Goal: Task Accomplishment & Management: Complete application form

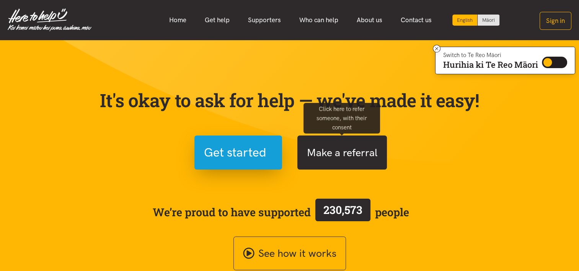
click at [346, 152] on button "Make a referral" at bounding box center [343, 153] width 90 height 34
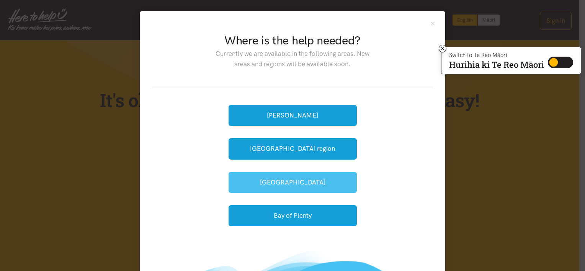
click at [284, 178] on button "[GEOGRAPHIC_DATA]" at bounding box center [293, 182] width 128 height 21
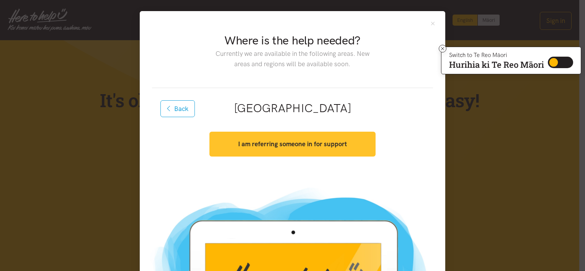
click at [279, 137] on button "I am referring someone in for support" at bounding box center [292, 144] width 166 height 25
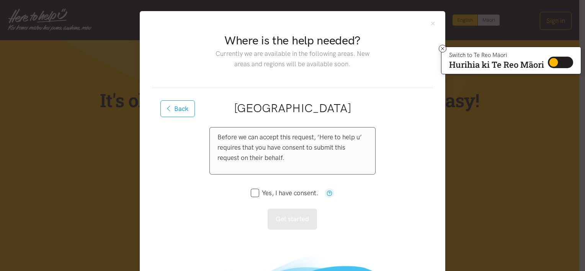
click at [253, 193] on input "Yes, I have consent." at bounding box center [284, 193] width 67 height 7
checkbox input "true"
click at [301, 222] on button "Get started" at bounding box center [292, 219] width 49 height 21
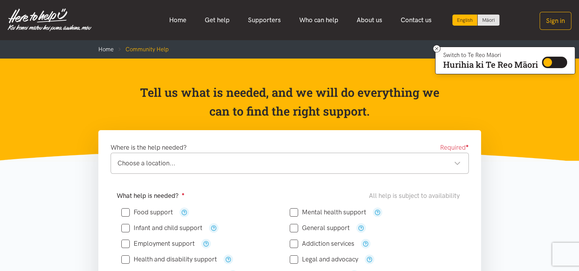
click at [162, 159] on div "Choose a location..." at bounding box center [289, 163] width 343 height 10
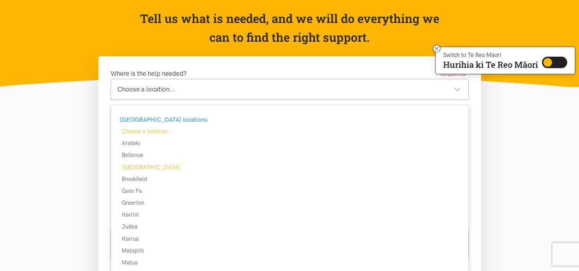
scroll to position [77, 0]
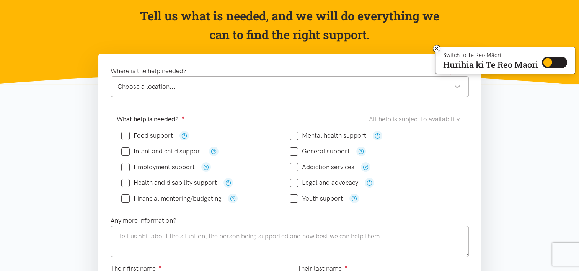
click at [168, 87] on div "Choose a location..." at bounding box center [289, 87] width 343 height 10
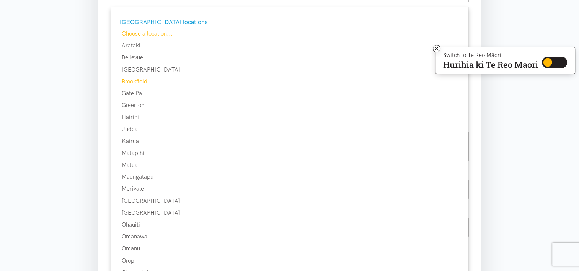
scroll to position [191, 0]
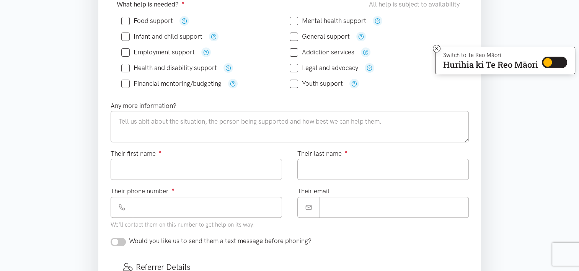
click at [125, 20] on input "Food support" at bounding box center [147, 21] width 52 height 7
checkbox input "true"
click at [125, 66] on input "Health and disability support" at bounding box center [169, 68] width 96 height 7
checkbox input "true"
click at [127, 83] on input "Financial mentoring/budgeting" at bounding box center [171, 83] width 100 height 7
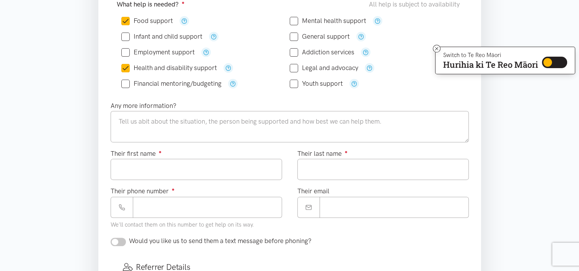
checkbox input "true"
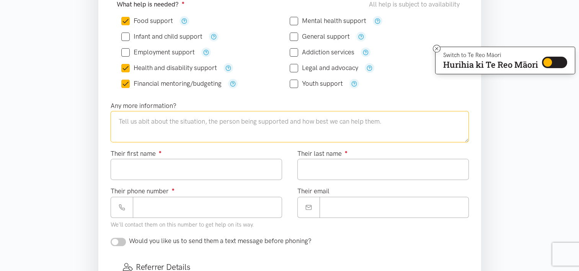
click at [130, 122] on textarea at bounding box center [290, 126] width 358 height 31
type textarea "L"
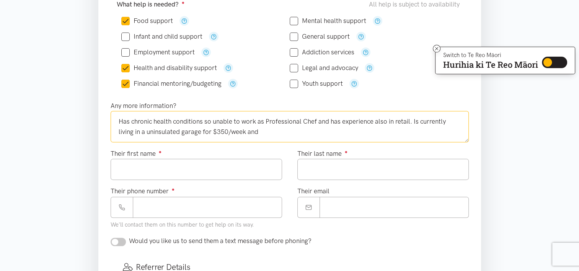
drag, startPoint x: 146, startPoint y: 131, endPoint x: 164, endPoint y: 125, distance: 19.7
click at [271, 131] on textarea "Has chronic health conditions so unable to work as Professional Chef and has ex…" at bounding box center [290, 126] width 358 height 31
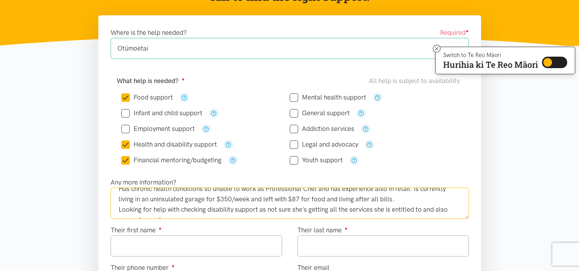
scroll to position [0, 0]
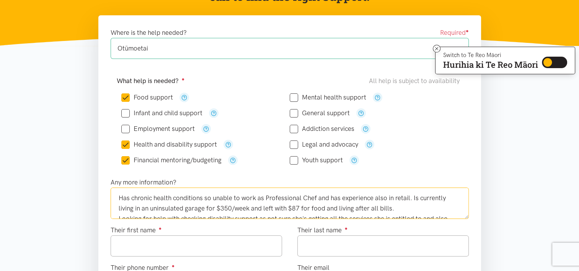
click at [401, 206] on textarea "Has chronic health conditions so unable to work as Professional Chef and has ex…" at bounding box center [290, 203] width 358 height 31
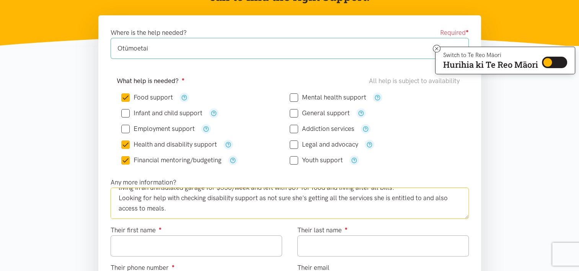
click at [190, 207] on textarea "Has chronic health conditions so unable to work as Professional Chef and has ex…" at bounding box center [290, 203] width 358 height 31
click at [162, 209] on textarea "Has chronic health conditions so unable to work as Professional Chef and has ex…" at bounding box center [290, 203] width 358 height 31
type textarea "Has chronic health conditions so unable to work as Professional Chef and has ex…"
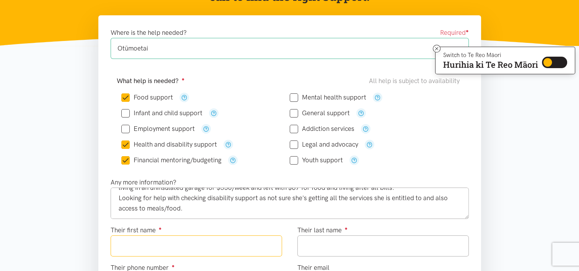
click at [155, 246] on input "Their first name ●" at bounding box center [197, 245] width 172 height 21
type input "*****"
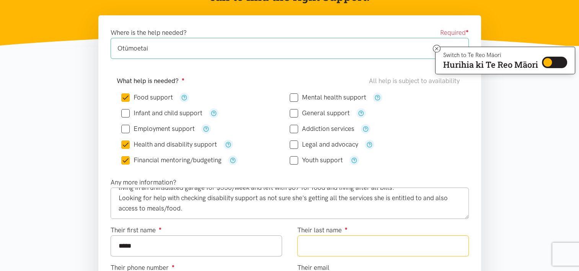
click at [348, 242] on input "Their last name ●" at bounding box center [384, 245] width 172 height 21
type input "****"
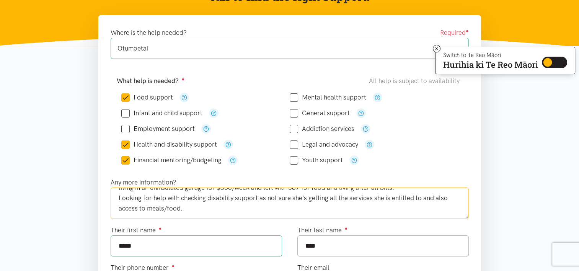
click at [199, 207] on textarea "Has chronic health conditions so unable to work as Professional Chef and has ex…" at bounding box center [290, 203] width 358 height 31
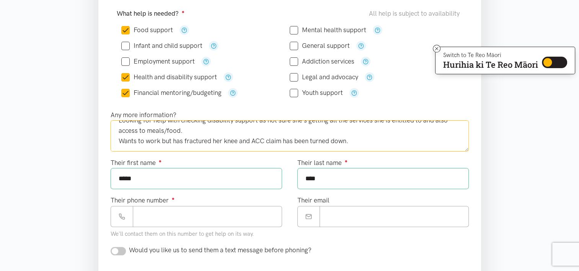
scroll to position [230, 0]
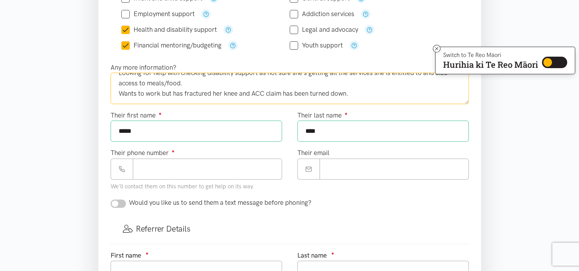
type textarea "Has chronic health conditions so unable to work as Professional Chef and has ex…"
click at [196, 170] on input "Their phone number ●" at bounding box center [207, 169] width 149 height 21
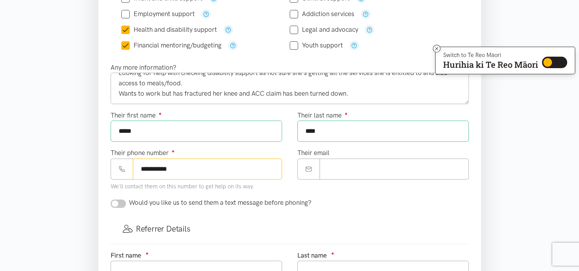
type input "**********"
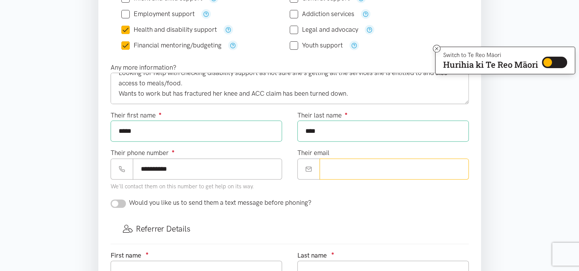
click at [363, 162] on input "Their email" at bounding box center [394, 169] width 149 height 21
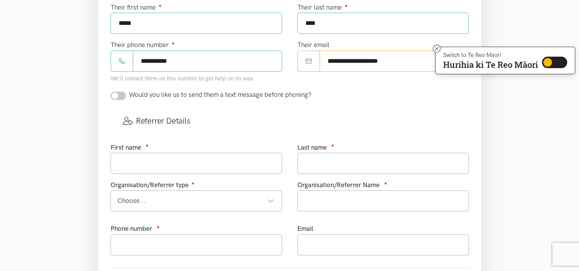
scroll to position [345, 0]
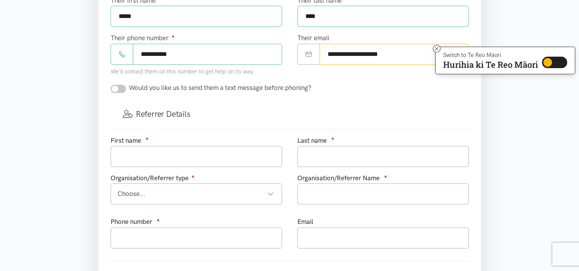
type input "**********"
click at [121, 87] on input "checkbox" at bounding box center [118, 89] width 15 height 8
checkbox input "true"
click at [144, 157] on input "text" at bounding box center [197, 156] width 172 height 21
type input "Clare"
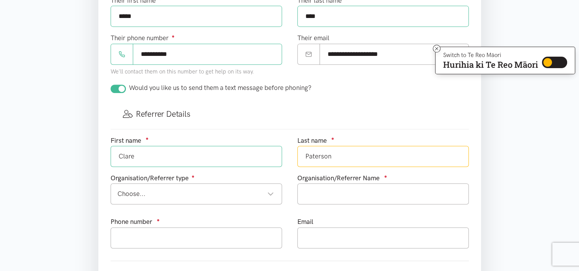
type input "Paterson"
click at [196, 189] on div "Choose..." at bounding box center [196, 194] width 157 height 10
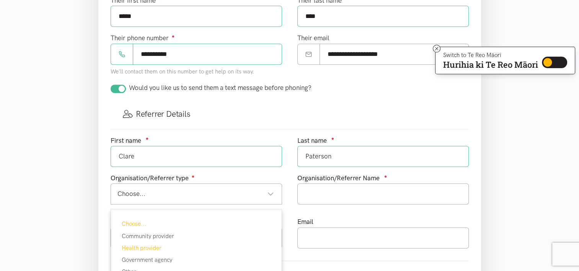
scroll to position [421, 0]
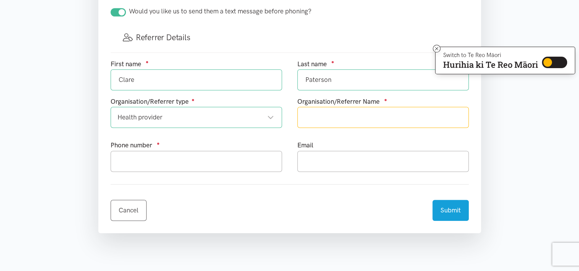
click at [317, 114] on input "text" at bounding box center [384, 117] width 172 height 21
type input "WBOPPHO"
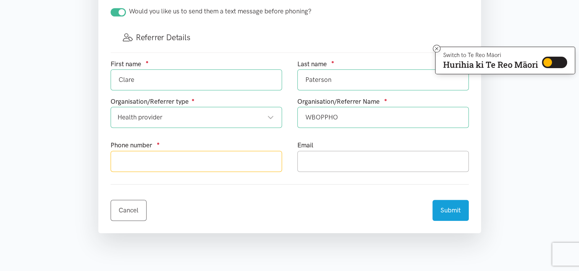
click at [158, 163] on input "text" at bounding box center [197, 161] width 172 height 21
type input "0272551071"
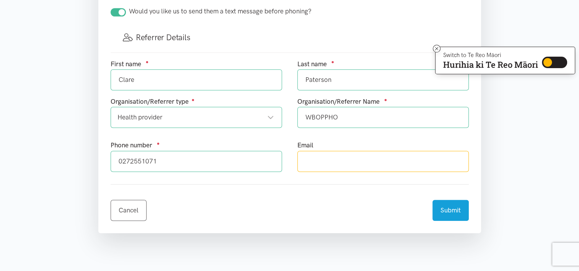
click at [337, 165] on input "text" at bounding box center [384, 161] width 172 height 21
type input "[EMAIL_ADDRESS][DOMAIN_NAME]"
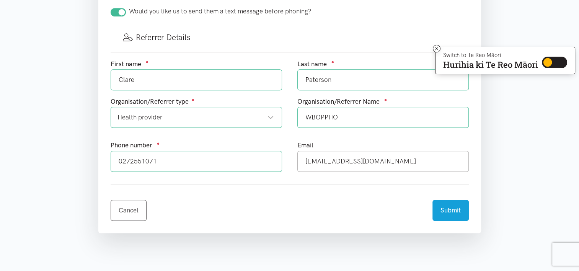
click at [151, 160] on input "0272551071" at bounding box center [197, 161] width 172 height 21
type input "0272551091"
click at [451, 210] on button "Submit" at bounding box center [451, 209] width 36 height 21
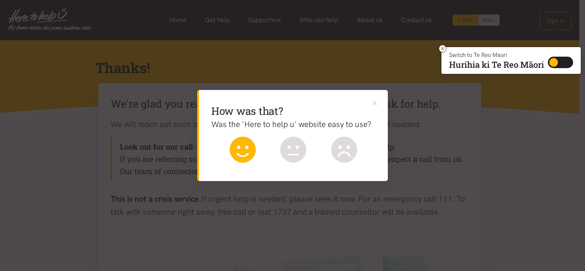
click at [244, 150] on icon at bounding box center [243, 150] width 26 height 26
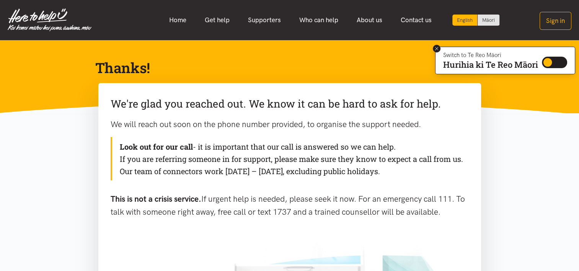
click at [434, 48] on icon at bounding box center [437, 49] width 6 height 6
